Goal: Transaction & Acquisition: Purchase product/service

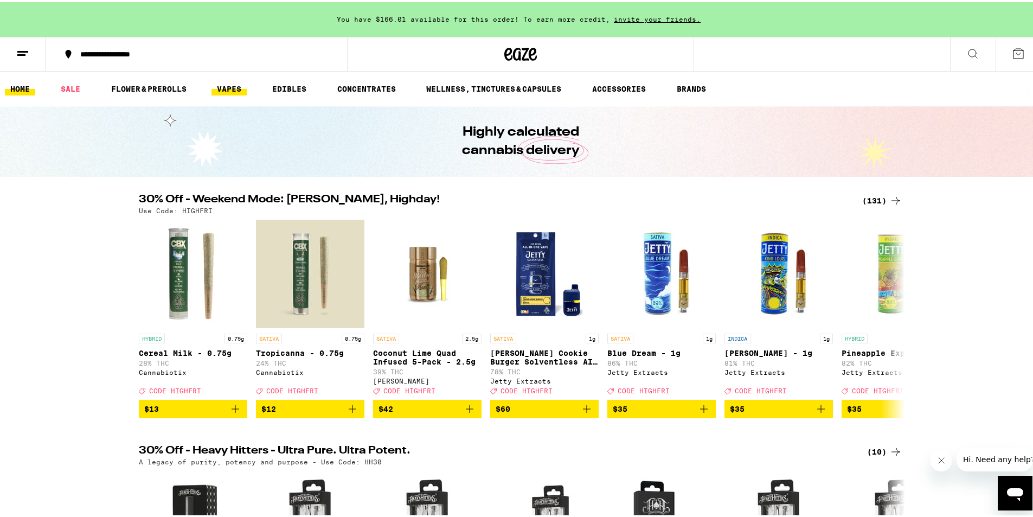
click at [225, 85] on link "VAPES" at bounding box center [228, 86] width 35 height 13
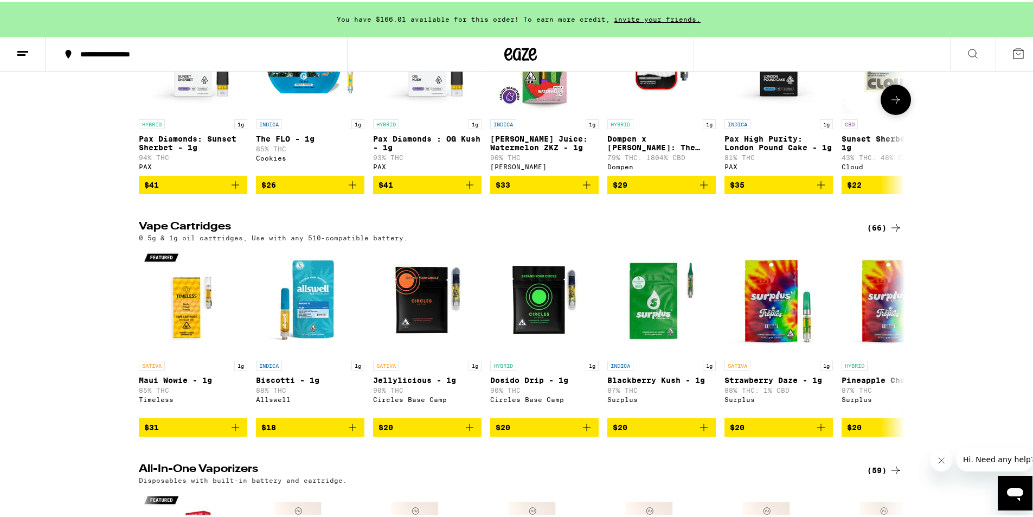
scroll to position [271, 0]
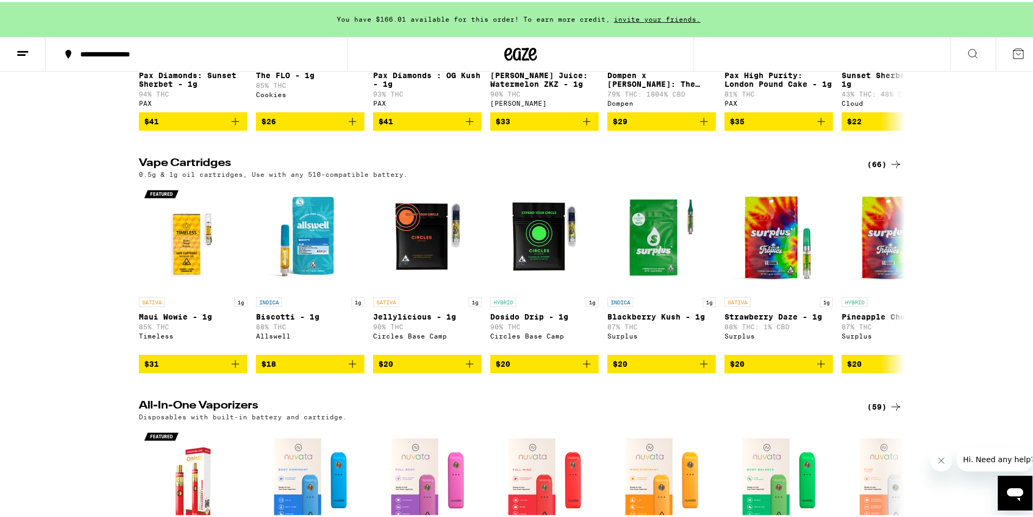
click at [890, 167] on icon at bounding box center [895, 162] width 13 height 13
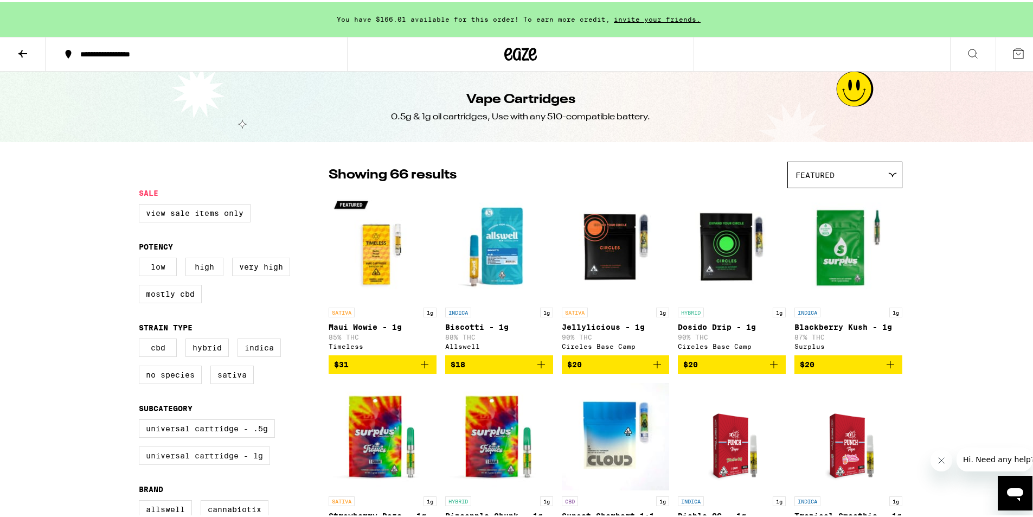
click at [223, 462] on label "Universal Cartridge - 1g" at bounding box center [204, 453] width 131 height 18
click at [141, 419] on input "Universal Cartridge - 1g" at bounding box center [141, 418] width 1 height 1
checkbox input "true"
click at [253, 354] on label "Indica" at bounding box center [258, 345] width 43 height 18
click at [141, 338] on input "Indica" at bounding box center [141, 338] width 1 height 1
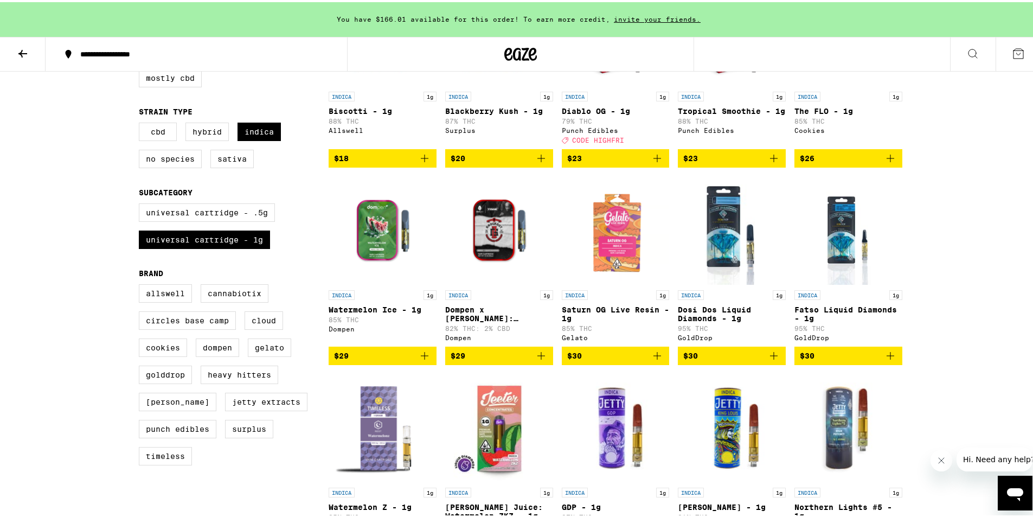
scroll to position [217, 0]
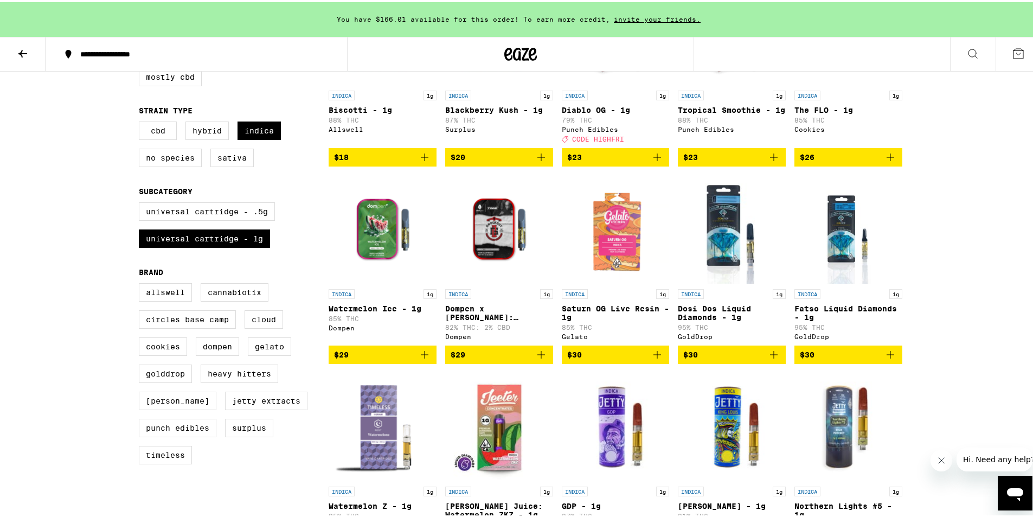
click at [604, 359] on span "$30" at bounding box center [615, 352] width 97 height 13
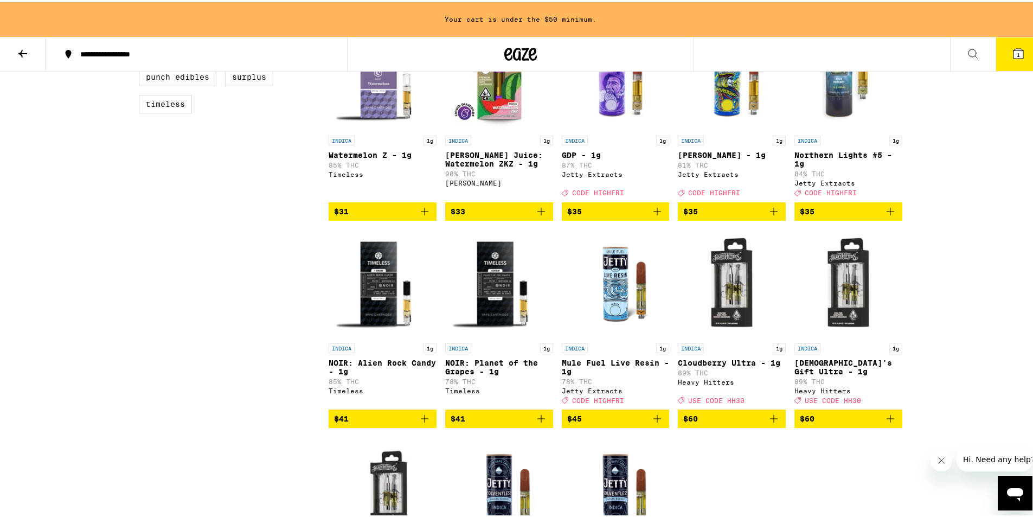
scroll to position [596, 0]
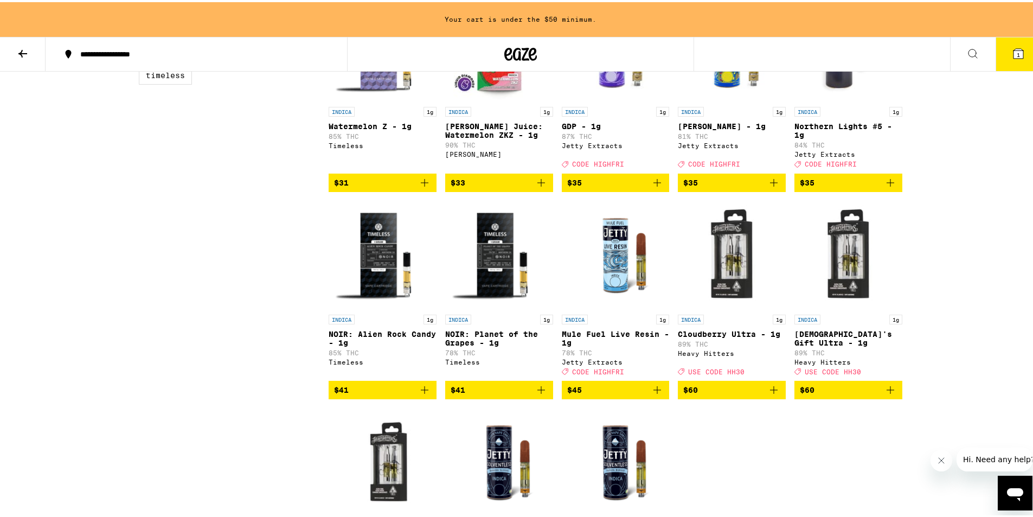
click at [478, 394] on span "$41" at bounding box center [498, 387] width 97 height 13
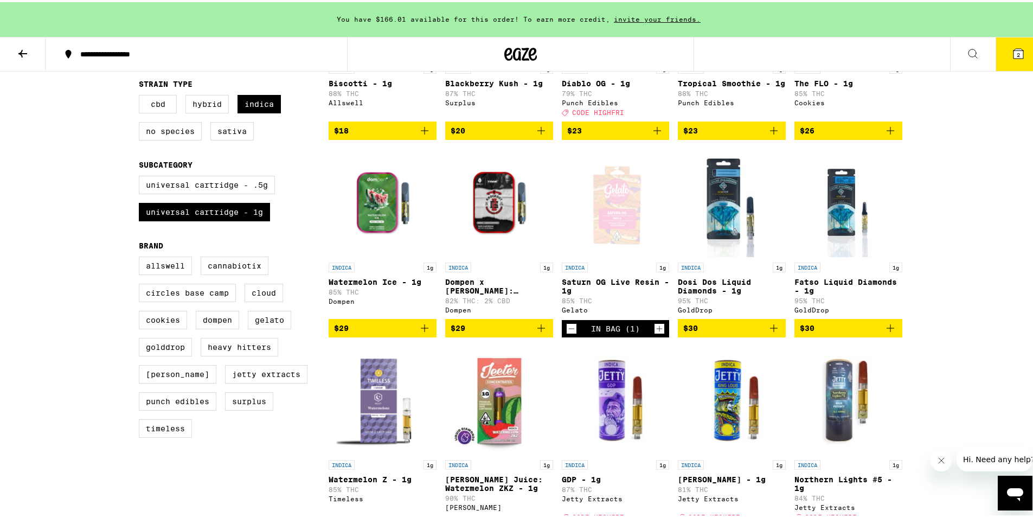
scroll to position [0, 0]
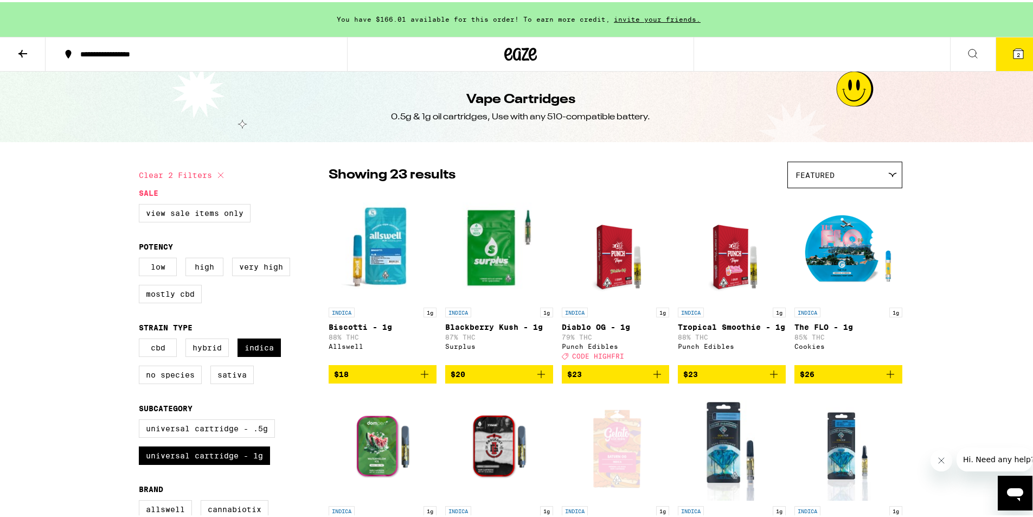
click at [220, 173] on icon at bounding box center [220, 172] width 13 height 13
checkbox input "false"
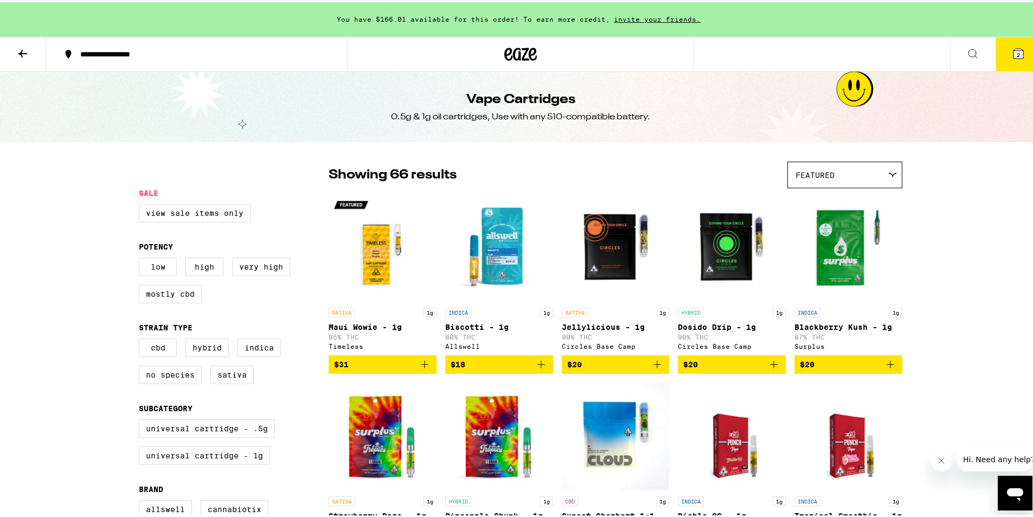
click at [27, 55] on icon at bounding box center [22, 51] width 13 height 13
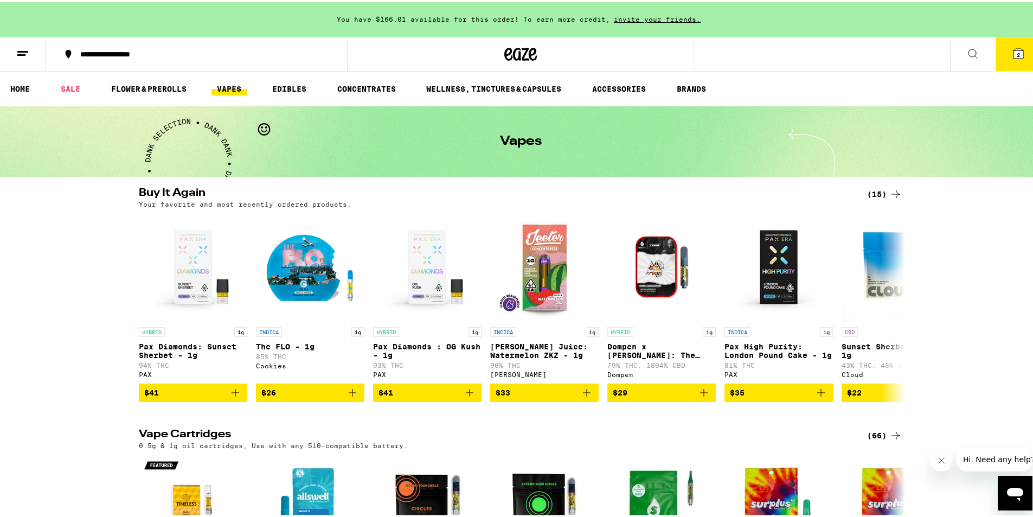
click at [932, 50] on div "**********" at bounding box center [520, 52] width 1041 height 35
click at [970, 49] on icon at bounding box center [972, 51] width 13 height 13
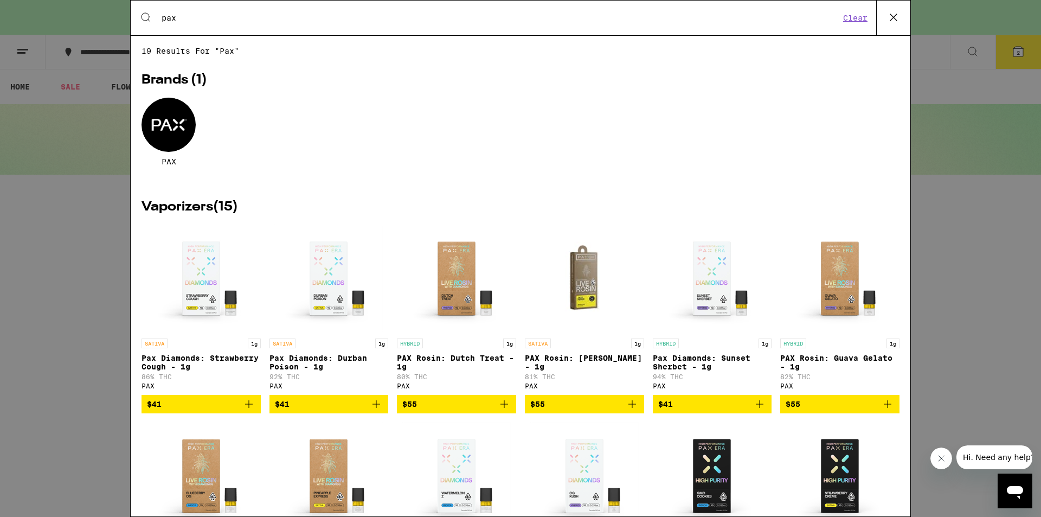
type input "pax"
click at [153, 118] on div at bounding box center [168, 125] width 54 height 54
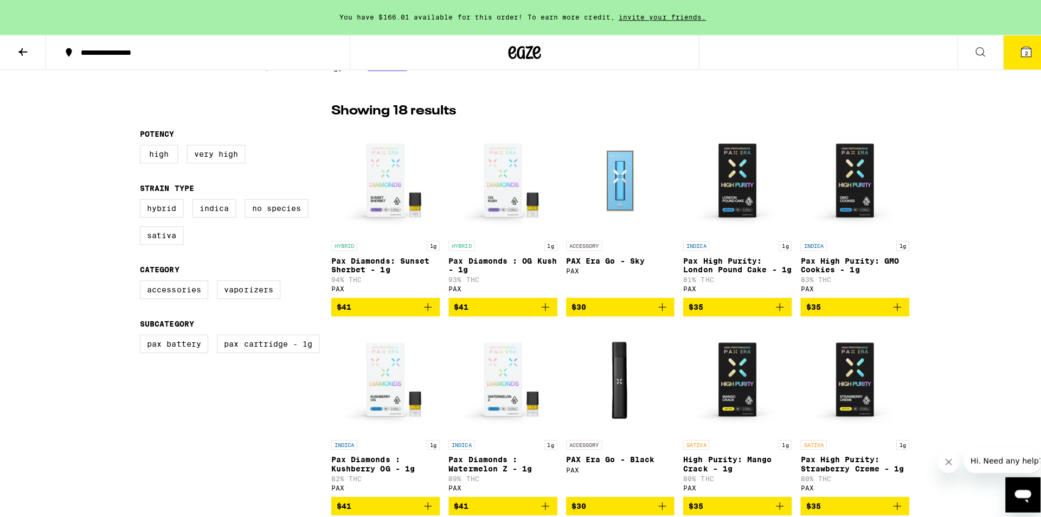
scroll to position [271, 0]
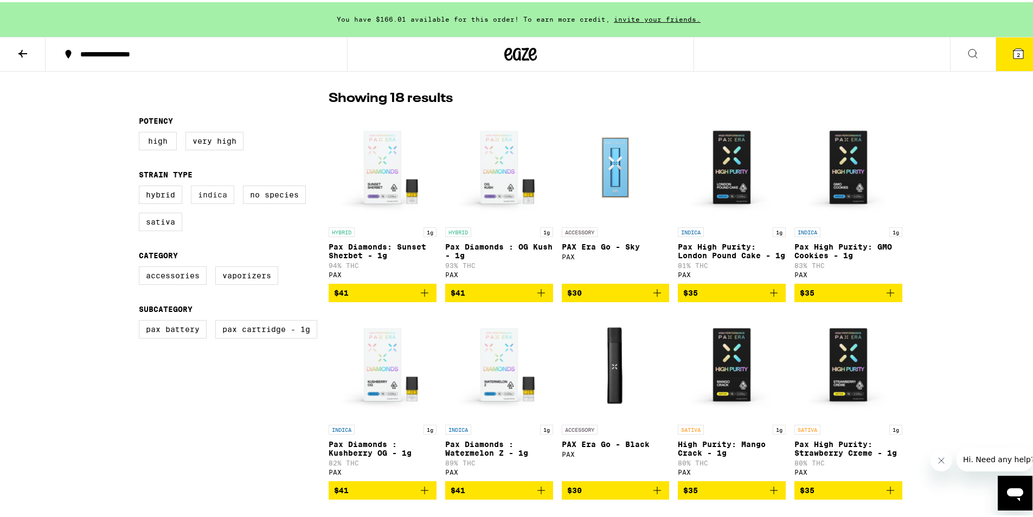
click at [211, 200] on label "Indica" at bounding box center [212, 192] width 43 height 18
click at [141, 185] on input "Indica" at bounding box center [141, 185] width 1 height 1
checkbox input "true"
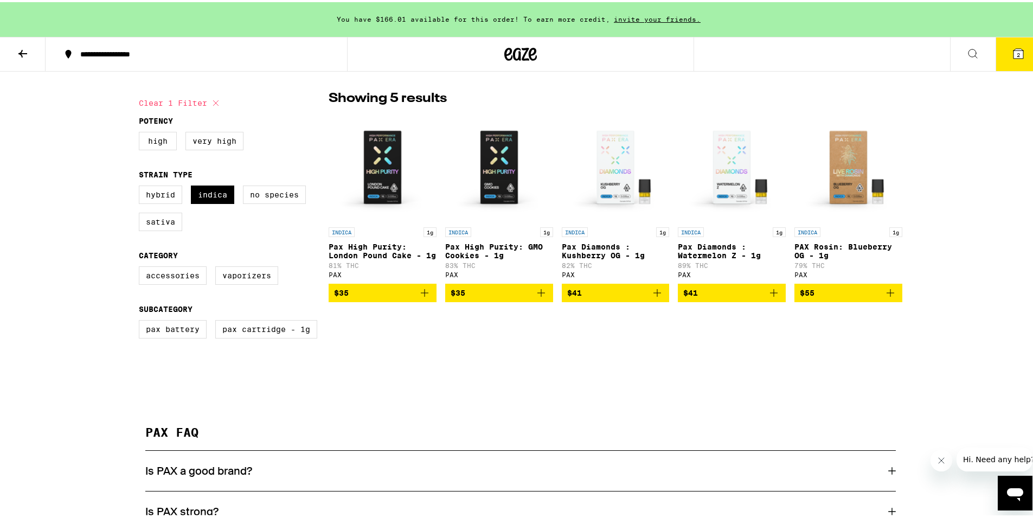
click at [724, 297] on span "$41" at bounding box center [731, 290] width 97 height 13
click at [543, 295] on icon "Add to bag" at bounding box center [540, 290] width 13 height 13
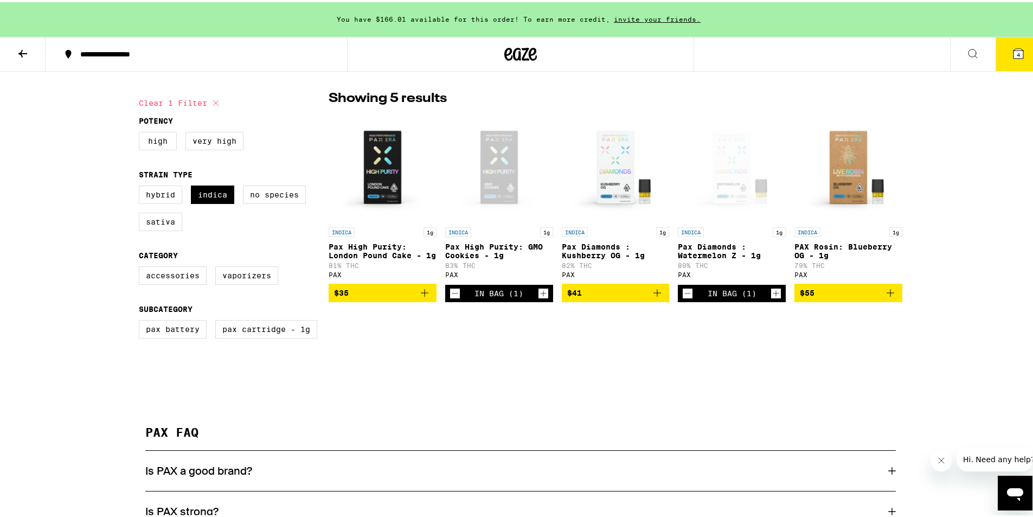
click at [1013, 52] on icon at bounding box center [1018, 52] width 10 height 10
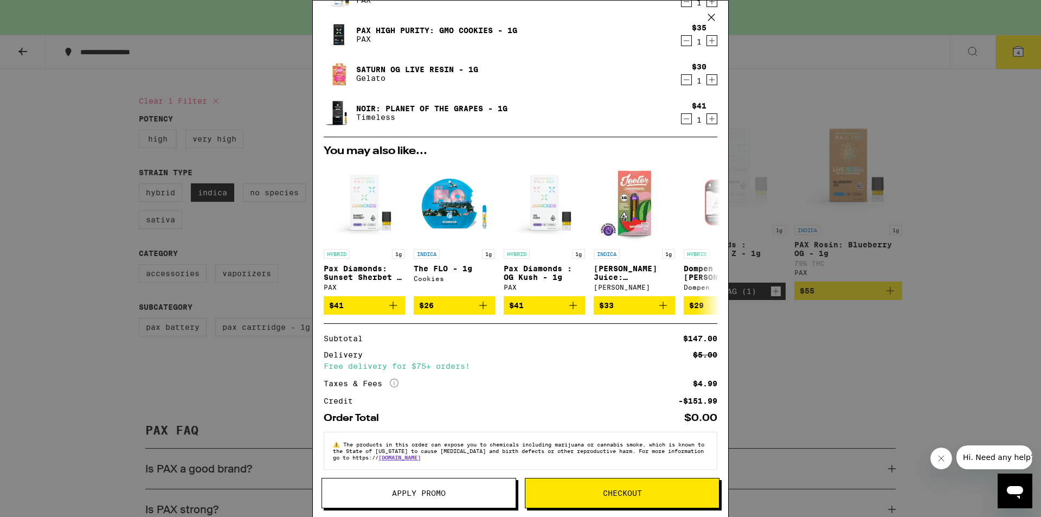
scroll to position [104, 0]
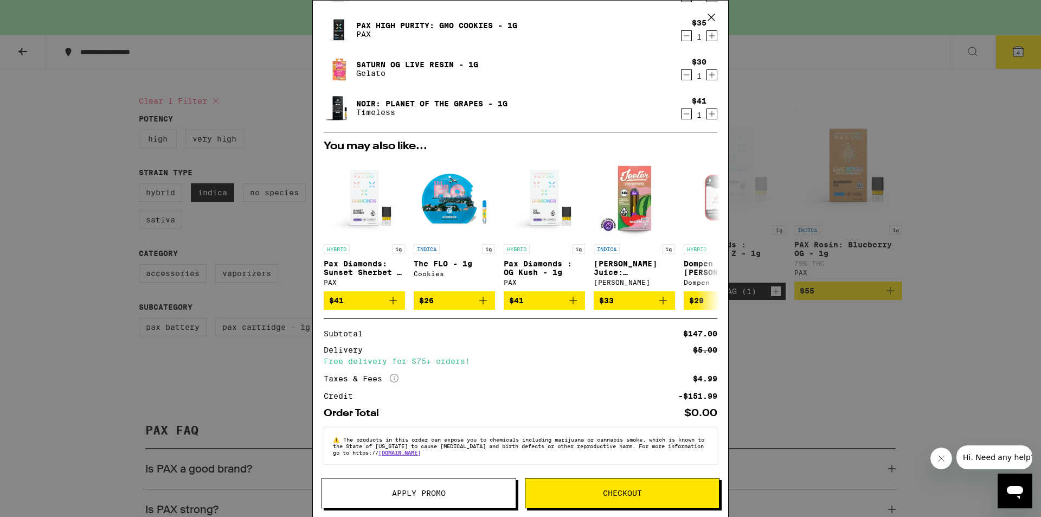
click at [609, 500] on button "Checkout" at bounding box center [622, 493] width 195 height 30
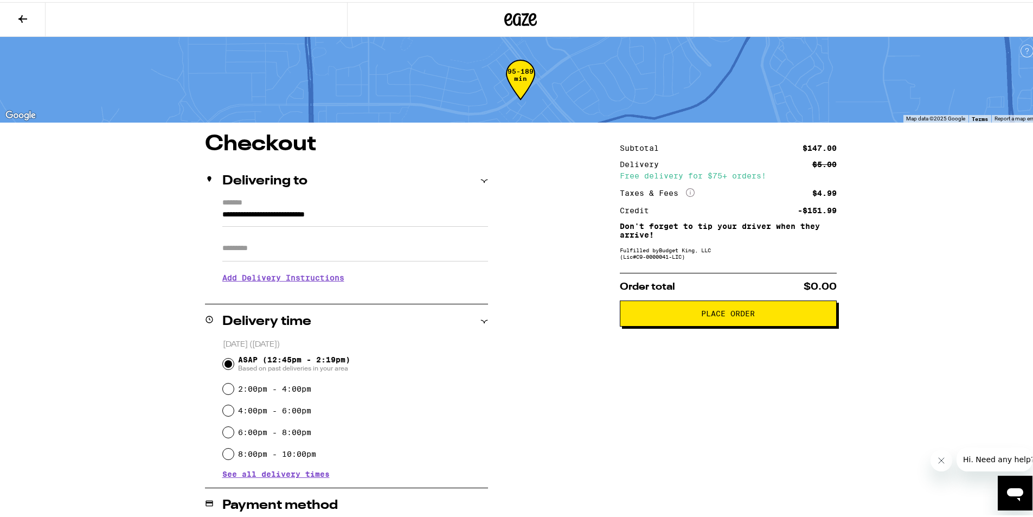
click at [257, 250] on input "Apt/Suite" at bounding box center [355, 246] width 266 height 26
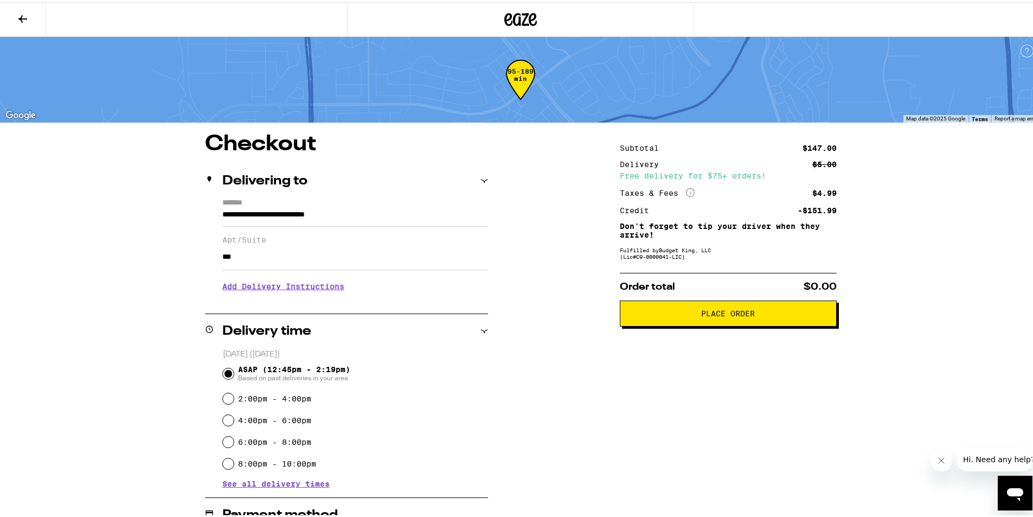
type input "***"
click at [527, 223] on div "**********" at bounding box center [520, 432] width 780 height 602
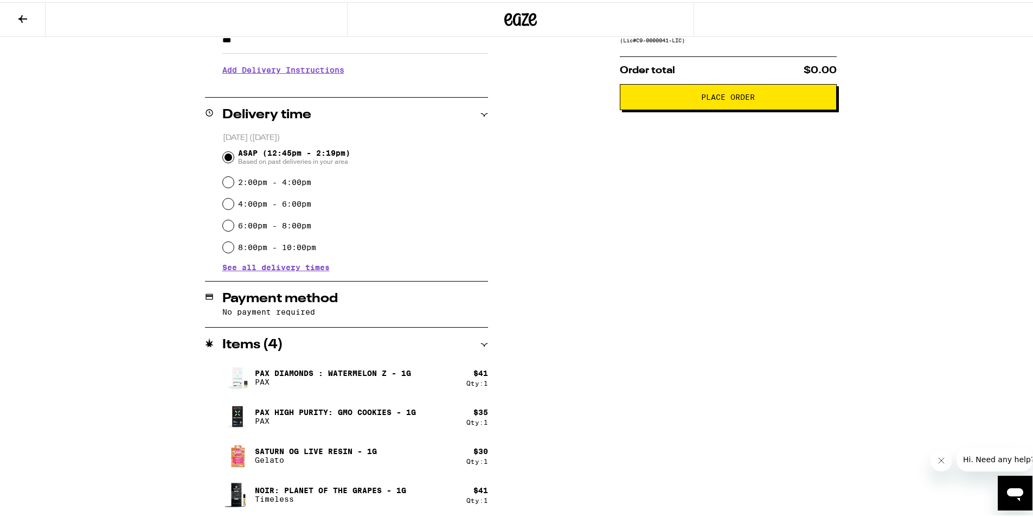
scroll to position [217, 0]
click at [762, 99] on span "Place Order" at bounding box center [728, 95] width 198 height 8
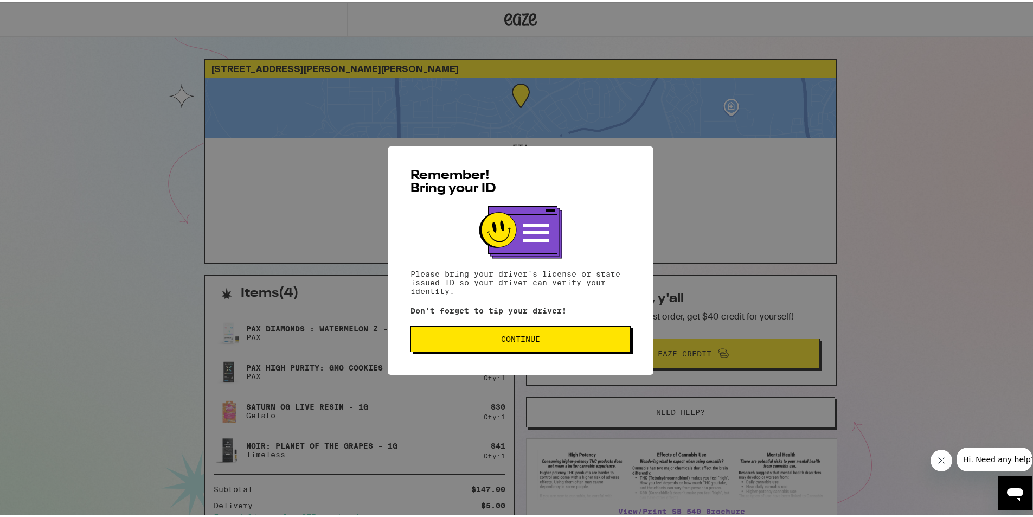
click at [524, 338] on span "Continue" at bounding box center [520, 337] width 39 height 8
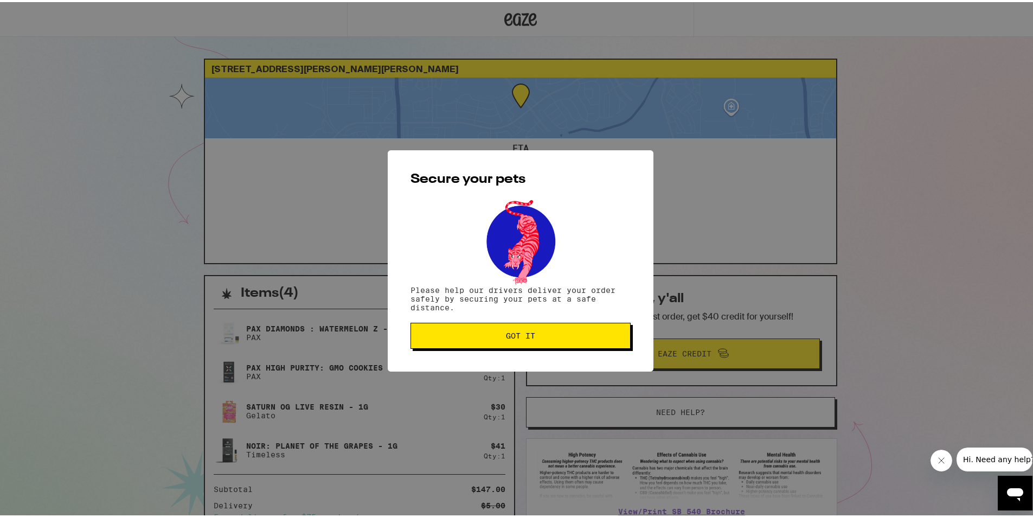
click at [524, 333] on span "Got it" at bounding box center [520, 334] width 29 height 8
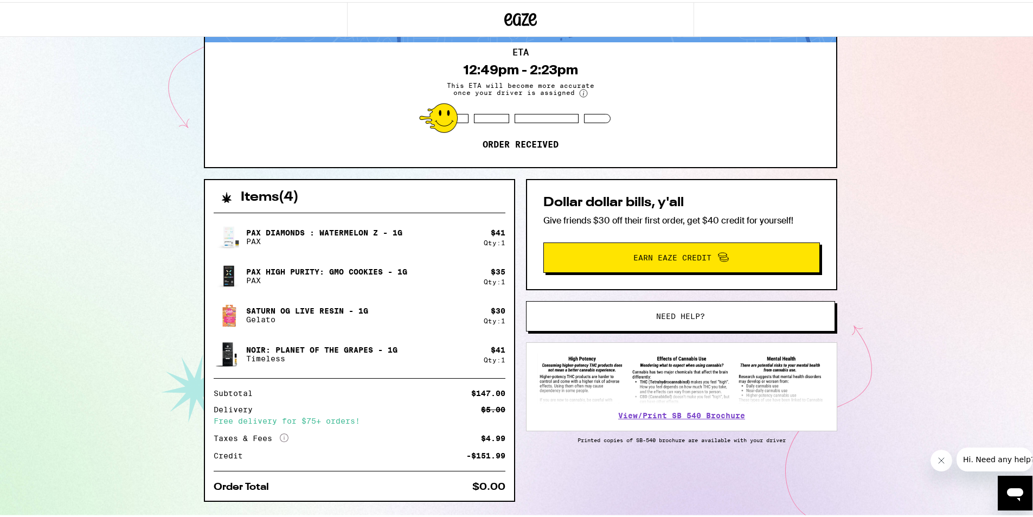
scroll to position [122, 0]
